Goal: Task Accomplishment & Management: Use online tool/utility

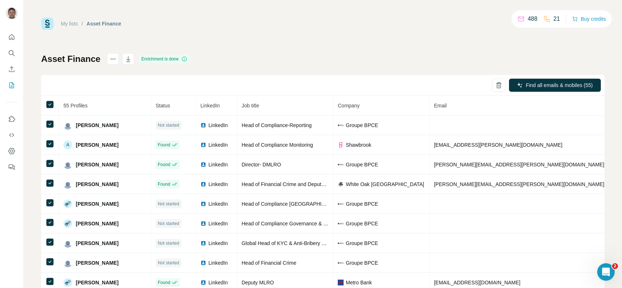
scroll to position [0, 144]
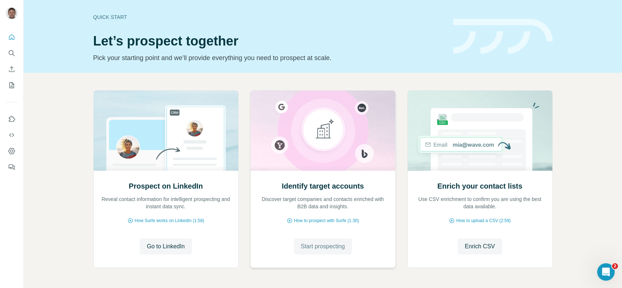
click at [332, 243] on span "Start prospecting" at bounding box center [323, 246] width 44 height 9
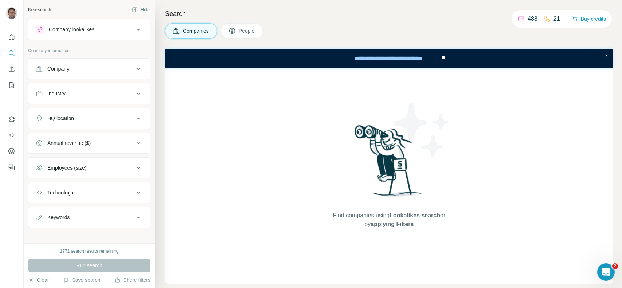
click at [61, 56] on div "Company information" at bounding box center [89, 52] width 122 height 11
click at [56, 68] on div "Company" at bounding box center [58, 68] width 22 height 7
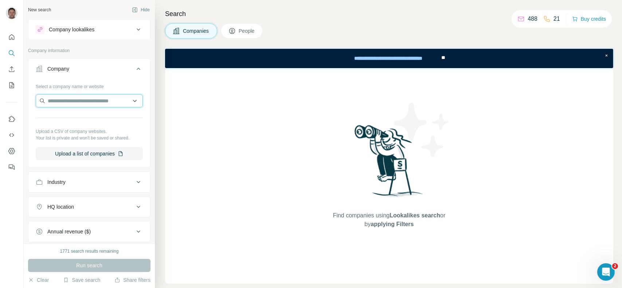
click at [70, 100] on input "text" at bounding box center [89, 100] width 107 height 13
click at [89, 157] on button "Upload a list of companies" at bounding box center [89, 153] width 107 height 13
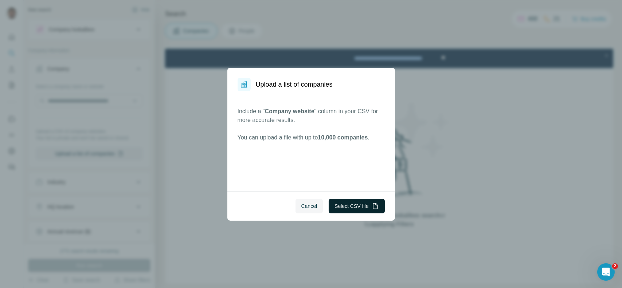
click at [348, 208] on button "Select CSV file" at bounding box center [357, 206] width 56 height 15
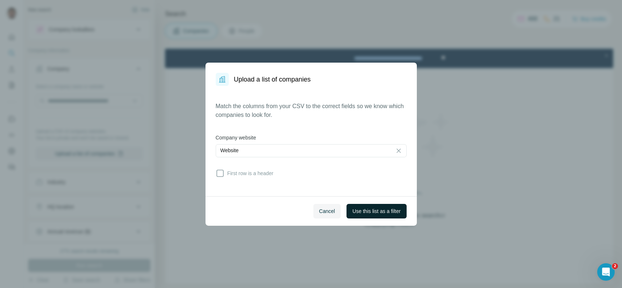
click at [354, 209] on span "Use this list as a filter" at bounding box center [376, 211] width 48 height 7
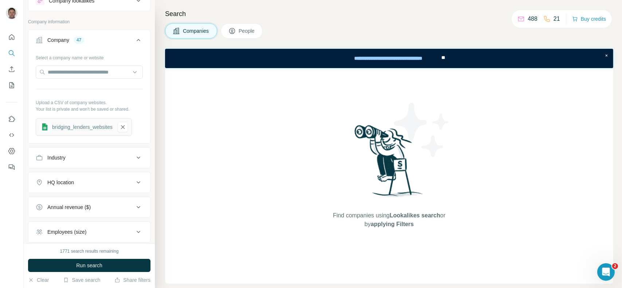
scroll to position [29, 0]
click at [237, 31] on button "People" at bounding box center [242, 30] width 42 height 15
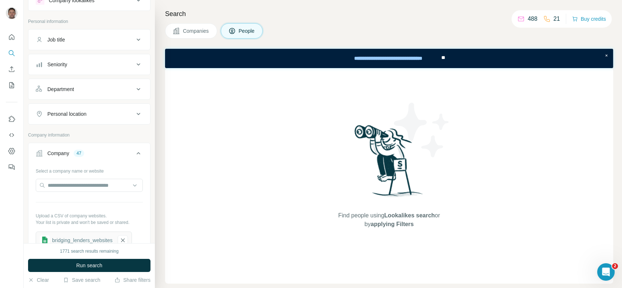
scroll to position [23, 0]
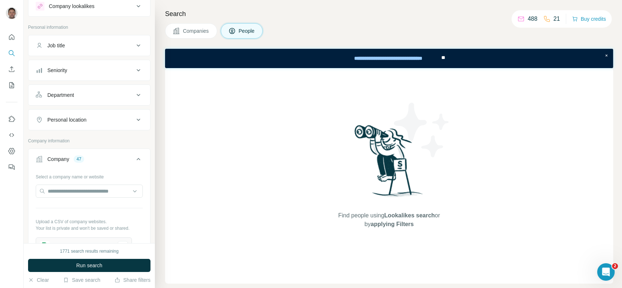
click at [75, 114] on button "Personal location" at bounding box center [89, 119] width 122 height 17
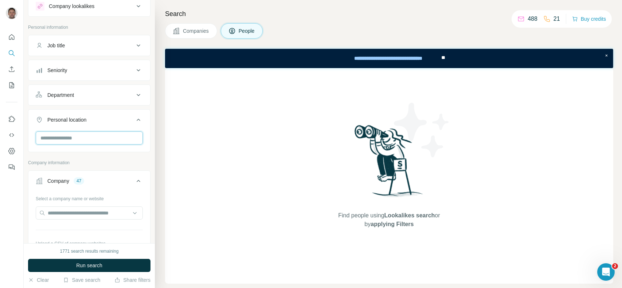
click at [84, 140] on input "text" at bounding box center [89, 138] width 107 height 13
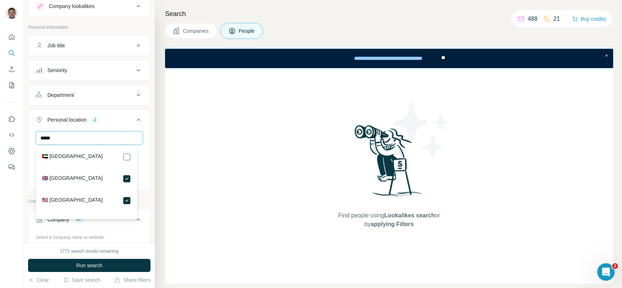
drag, startPoint x: 82, startPoint y: 139, endPoint x: 56, endPoint y: 139, distance: 25.2
click at [56, 139] on input "*****" at bounding box center [89, 138] width 107 height 13
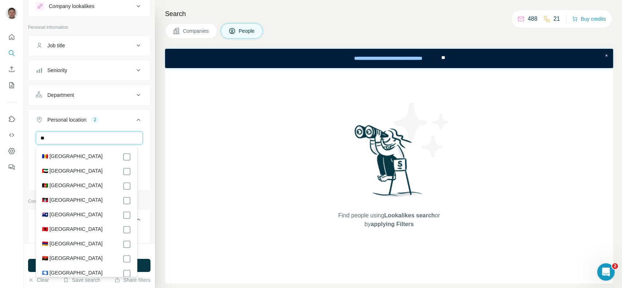
type input "*"
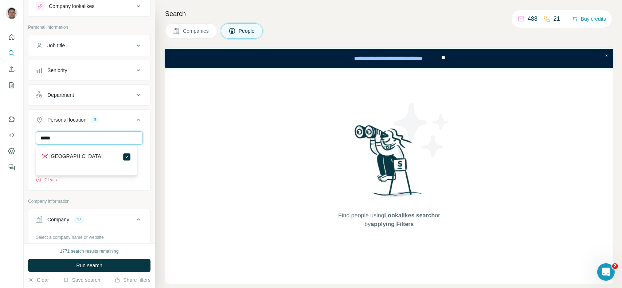
click at [70, 136] on input "*****" at bounding box center [89, 138] width 107 height 13
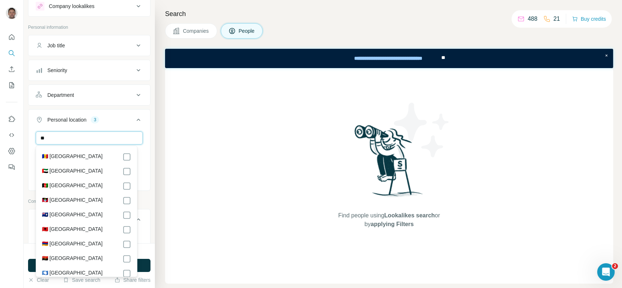
type input "*"
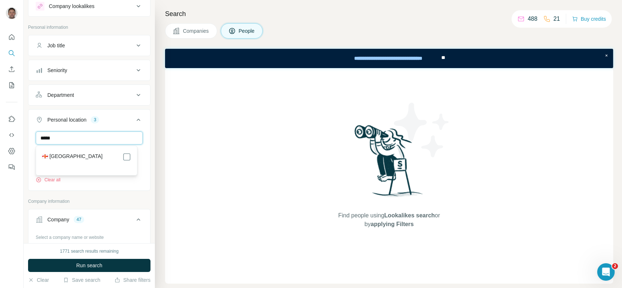
type input "*****"
click at [69, 164] on section "🇬🇬 [GEOGRAPHIC_DATA]" at bounding box center [85, 161] width 94 height 16
click at [69, 161] on section "🇬🇬 [GEOGRAPHIC_DATA]" at bounding box center [85, 161] width 94 height 16
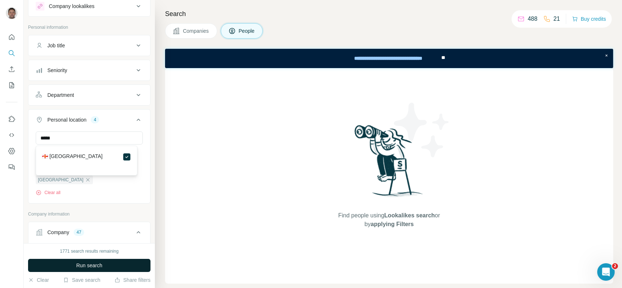
click at [93, 270] on button "Run search" at bounding box center [89, 265] width 122 height 13
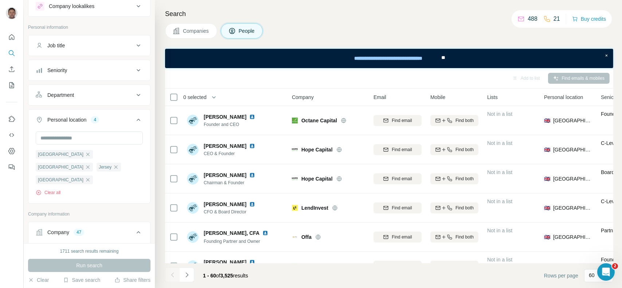
click at [105, 50] on button "Job title" at bounding box center [89, 45] width 122 height 17
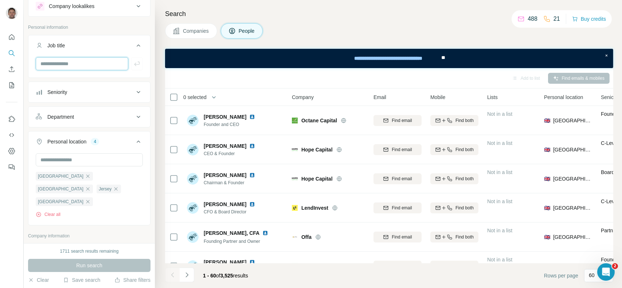
click at [97, 68] on input "text" at bounding box center [82, 63] width 93 height 13
type input "**********"
click at [134, 65] on icon "button" at bounding box center [136, 63] width 7 height 7
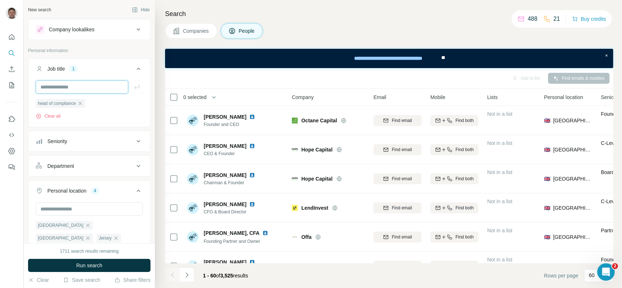
click at [75, 84] on input "text" at bounding box center [82, 87] width 93 height 13
type input "**********"
click at [134, 87] on icon "button" at bounding box center [136, 87] width 5 height 4
click at [103, 91] on input "text" at bounding box center [82, 87] width 93 height 13
type input "**********"
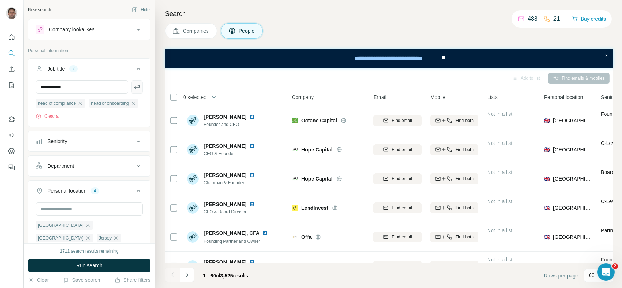
click at [131, 90] on button "button" at bounding box center [137, 87] width 12 height 13
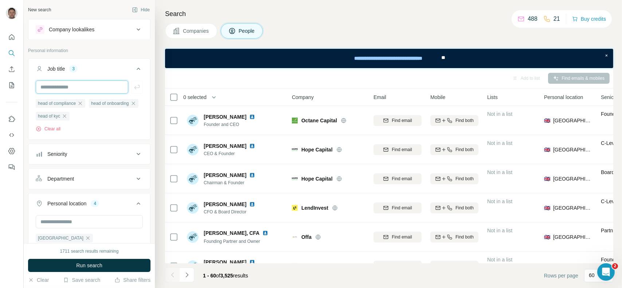
click at [103, 89] on input "text" at bounding box center [82, 87] width 93 height 13
type input "**********"
click at [134, 89] on icon "button" at bounding box center [136, 86] width 7 height 7
click at [104, 89] on input "text" at bounding box center [82, 87] width 93 height 13
type input "*"
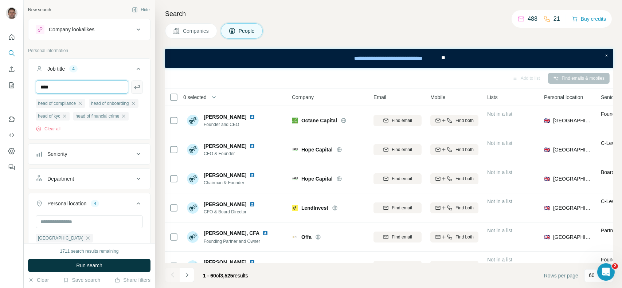
type input "****"
click at [133, 88] on icon "button" at bounding box center [136, 86] width 7 height 7
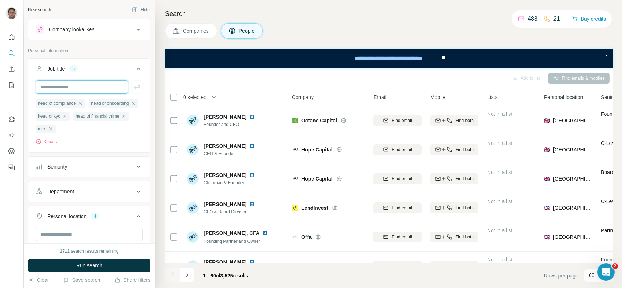
click at [97, 91] on input "text" at bounding box center [82, 87] width 93 height 13
type input "**********"
click at [133, 86] on icon "button" at bounding box center [136, 86] width 7 height 7
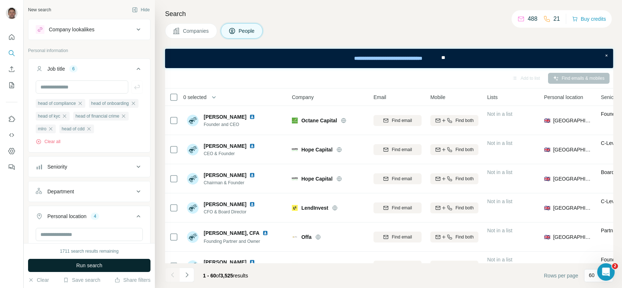
click at [87, 267] on span "Run search" at bounding box center [89, 265] width 26 height 7
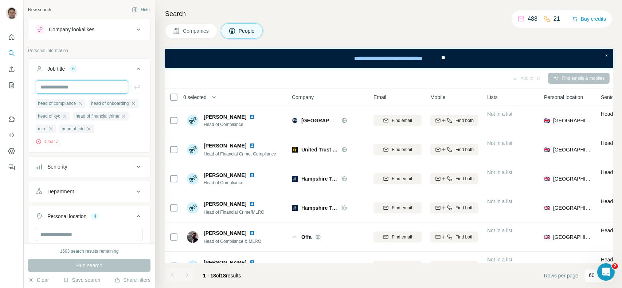
click at [82, 89] on input "text" at bounding box center [82, 87] width 93 height 13
type input "**********"
click at [133, 90] on icon "button" at bounding box center [136, 86] width 7 height 7
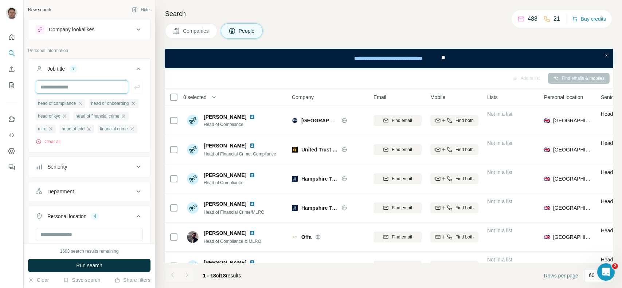
click at [98, 89] on input "text" at bounding box center [82, 87] width 93 height 13
type input "***"
click at [133, 87] on icon "button" at bounding box center [136, 86] width 7 height 7
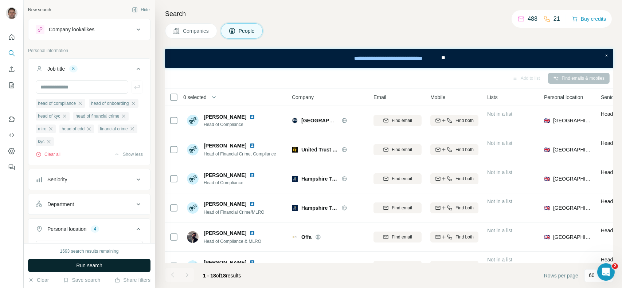
click at [74, 264] on button "Run search" at bounding box center [89, 265] width 122 height 13
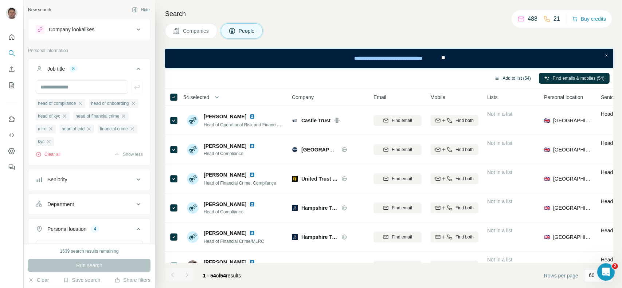
click at [517, 77] on button "Add to list (54)" at bounding box center [512, 78] width 47 height 11
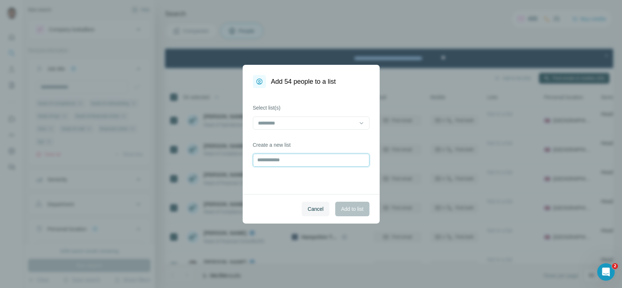
click at [291, 164] on input "text" at bounding box center [311, 160] width 117 height 13
type input "********"
click at [354, 207] on span "Add to list" at bounding box center [352, 209] width 22 height 7
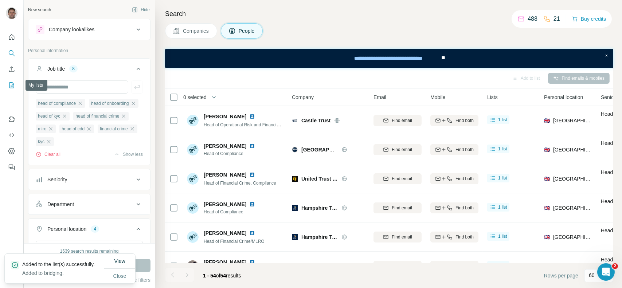
click at [17, 83] on button "My lists" at bounding box center [12, 85] width 12 height 13
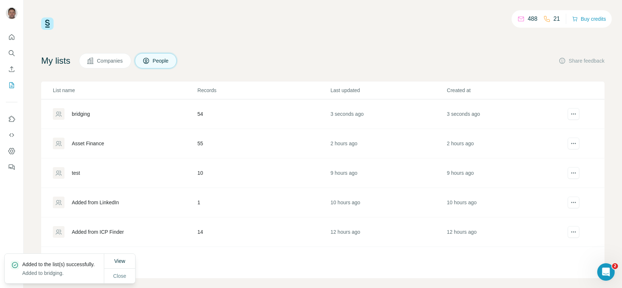
click at [82, 114] on div "bridging" at bounding box center [81, 113] width 18 height 7
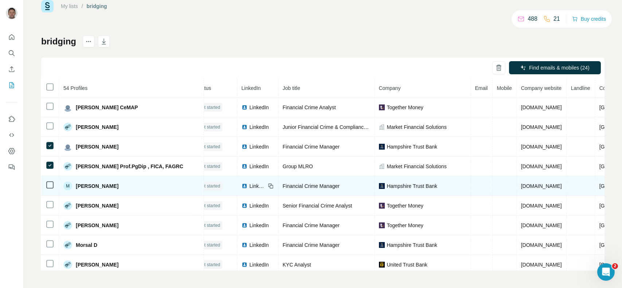
scroll to position [631, 12]
drag, startPoint x: 45, startPoint y: 181, endPoint x: 47, endPoint y: 188, distance: 7.4
click at [47, 188] on td at bounding box center [50, 186] width 18 height 20
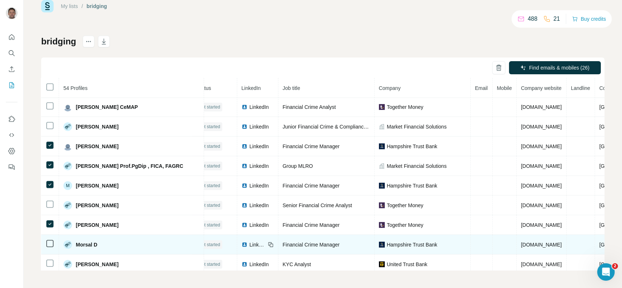
click at [49, 239] on icon at bounding box center [50, 243] width 9 height 9
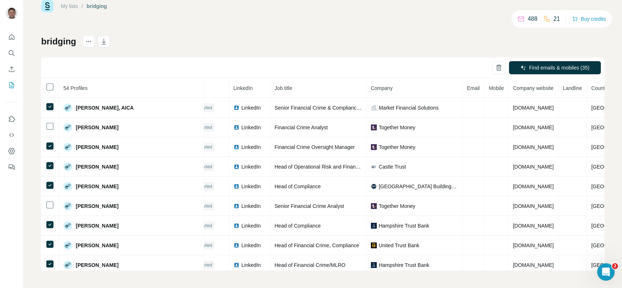
scroll to position [0, 0]
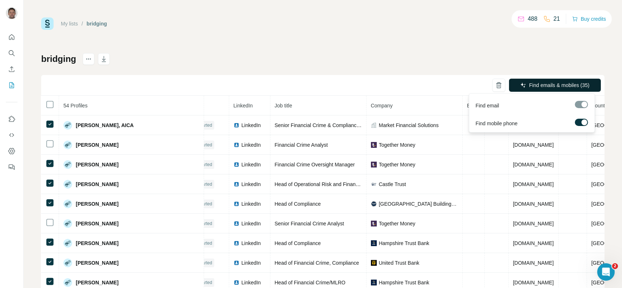
click at [539, 83] on span "Find emails & mobiles (35)" at bounding box center [559, 85] width 61 height 7
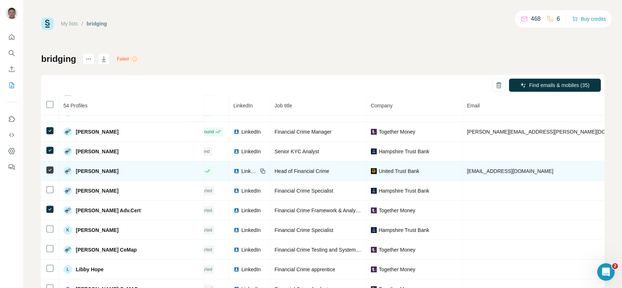
scroll to position [466, 20]
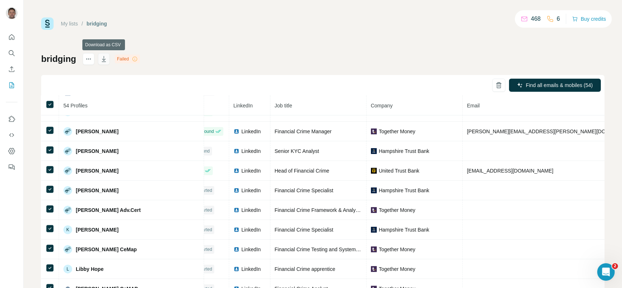
click at [106, 58] on icon "button" at bounding box center [103, 58] width 7 height 7
